Goal: Task Accomplishment & Management: Manage account settings

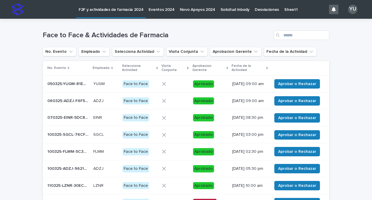
scroll to position [116, 0]
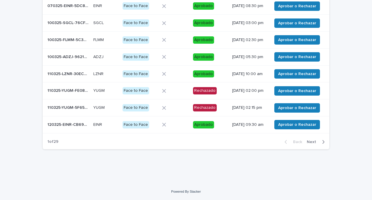
click at [315, 142] on span "Next" at bounding box center [313, 142] width 13 height 4
click at [311, 141] on span "Next" at bounding box center [313, 142] width 13 height 4
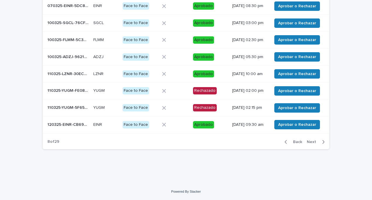
click at [311, 141] on span "Next" at bounding box center [313, 142] width 13 height 4
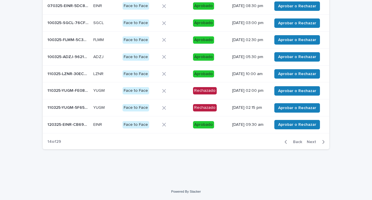
click at [311, 141] on span "Next" at bounding box center [313, 142] width 13 height 4
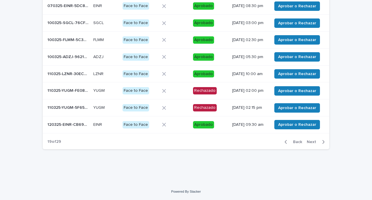
click at [311, 141] on span "Next" at bounding box center [313, 142] width 13 height 4
click at [311, 140] on span "Next" at bounding box center [313, 142] width 13 height 4
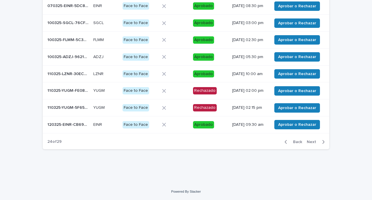
click at [311, 140] on span "Next" at bounding box center [313, 142] width 13 height 4
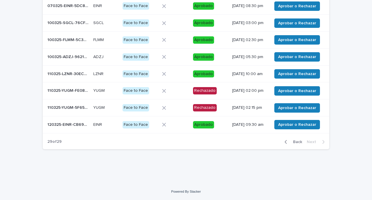
scroll to position [17, 0]
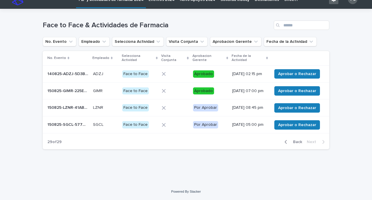
click at [71, 122] on p "150825-SGCL-577CFD" at bounding box center [68, 124] width 42 height 6
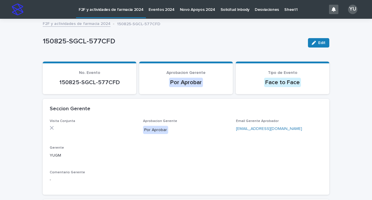
click at [319, 37] on div "Edit" at bounding box center [318, 42] width 24 height 23
click at [318, 42] on span "Edit" at bounding box center [321, 43] width 7 height 4
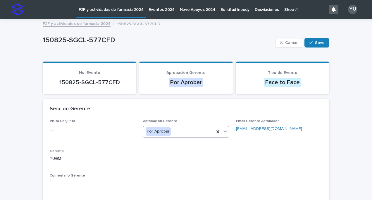
click at [172, 131] on div "Por Aprobar" at bounding box center [178, 131] width 71 height 10
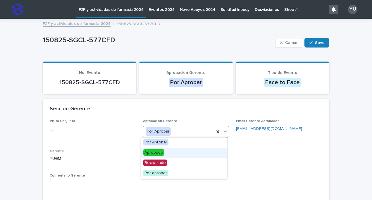
click at [163, 153] on span "Aprobado" at bounding box center [153, 152] width 21 height 6
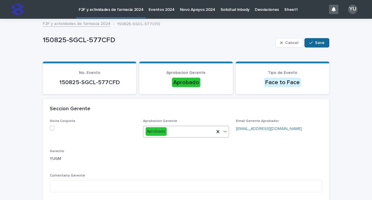
click at [313, 43] on div "button" at bounding box center [312, 43] width 6 height 4
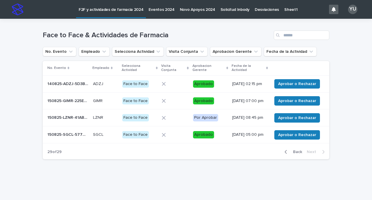
click at [76, 120] on p "150825-LZNR-41AB26" at bounding box center [68, 117] width 42 height 6
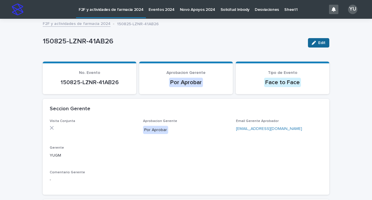
click at [315, 47] on button "Edit" at bounding box center [318, 42] width 21 height 9
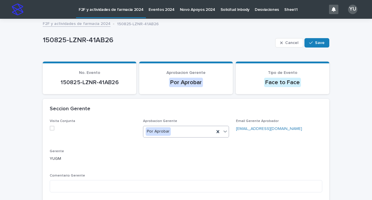
click at [175, 133] on div "Por Aprobar" at bounding box center [178, 131] width 71 height 10
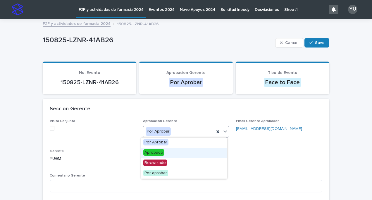
click at [169, 154] on div "Aprobado" at bounding box center [184, 153] width 86 height 10
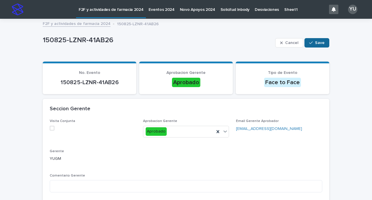
click at [318, 42] on span "Save" at bounding box center [320, 43] width 10 height 4
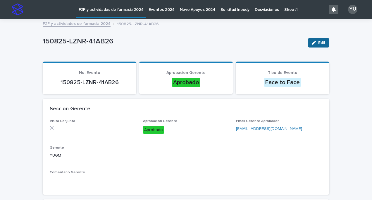
click at [320, 45] on button "Edit" at bounding box center [318, 42] width 21 height 9
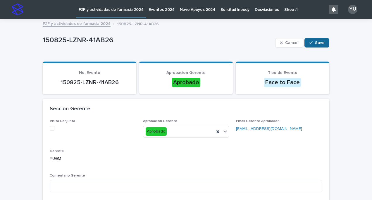
click at [316, 44] on span "Save" at bounding box center [320, 43] width 10 height 4
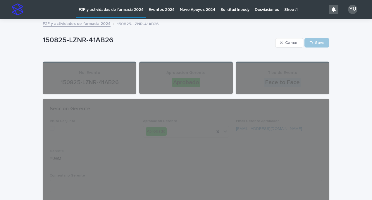
click at [82, 23] on link "F2F y actividades de farmacia 2024" at bounding box center [77, 23] width 68 height 7
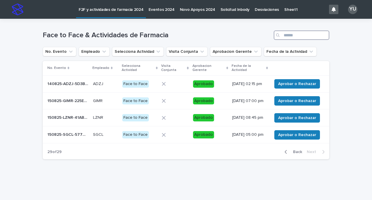
click at [285, 33] on input "Search" at bounding box center [302, 34] width 56 height 9
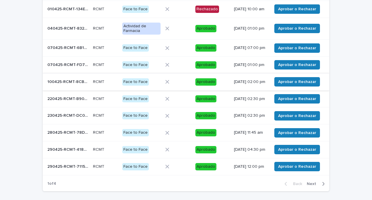
scroll to position [75, 0]
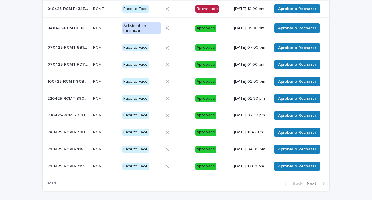
type input "****"
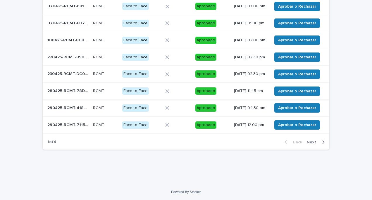
scroll to position [133, 0]
click at [310, 144] on span "Next" at bounding box center [313, 142] width 13 height 4
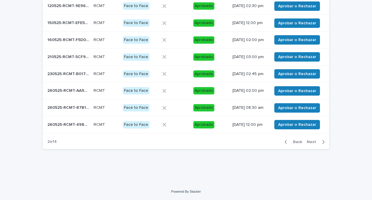
scroll to position [129, 0]
click at [310, 148] on div "Back Next" at bounding box center [304, 141] width 49 height 15
click at [312, 144] on span "Next" at bounding box center [313, 142] width 13 height 4
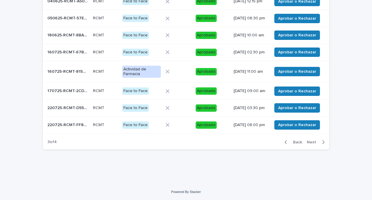
scroll to position [133, 0]
click at [311, 145] on button "Next" at bounding box center [317, 141] width 25 height 5
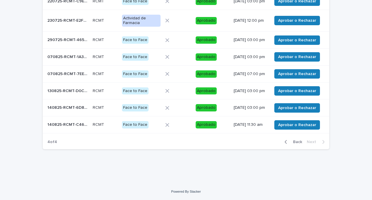
scroll to position [97, 0]
click at [71, 36] on p "290725-RCMT-465A94" at bounding box center [68, 39] width 42 height 6
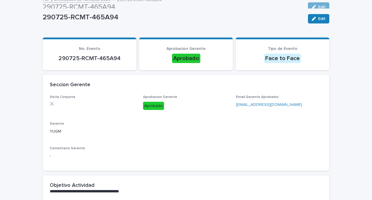
scroll to position [13, 0]
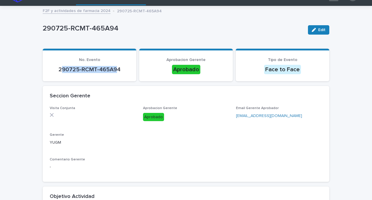
drag, startPoint x: 59, startPoint y: 68, endPoint x: 114, endPoint y: 70, distance: 54.5
click at [114, 70] on p "290725-RCMT-465A94" at bounding box center [90, 69] width 80 height 7
drag, startPoint x: 114, startPoint y: 70, endPoint x: 52, endPoint y: 65, distance: 61.6
click at [52, 65] on div "290725-RCMT-465A94" at bounding box center [90, 69] width 80 height 8
copy p "290725-RCMT-465A94"
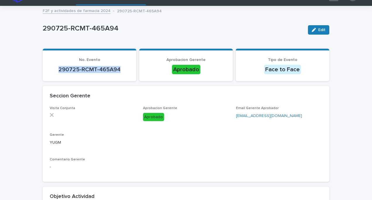
click at [66, 10] on link "F2F y actividades de farmacia 2024" at bounding box center [77, 10] width 68 height 7
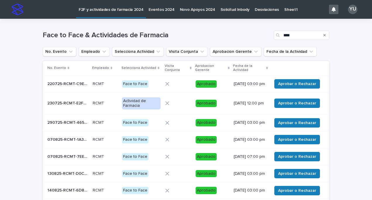
click at [324, 35] on icon "Search" at bounding box center [325, 35] width 2 height 2
click at [294, 37] on input "Search" at bounding box center [302, 34] width 56 height 9
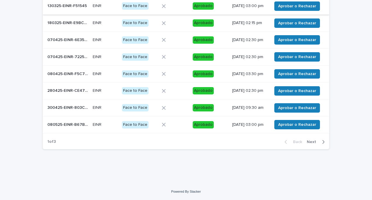
scroll to position [128, 0]
type input "***"
click at [310, 140] on span "Next" at bounding box center [313, 142] width 13 height 4
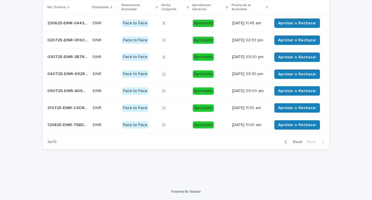
scroll to position [70, 0]
click at [64, 108] on p "310725-EINR-C6D834" at bounding box center [68, 107] width 42 height 6
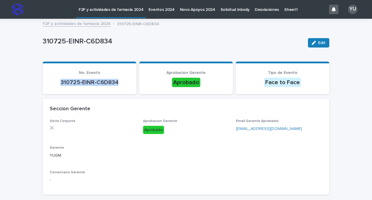
drag, startPoint x: 59, startPoint y: 82, endPoint x: 121, endPoint y: 79, distance: 62.4
click at [121, 79] on p "310725-EINR-C6D834" at bounding box center [90, 82] width 80 height 7
copy p "310725-EINR-C6D834"
